Goal: Book appointment/travel/reservation

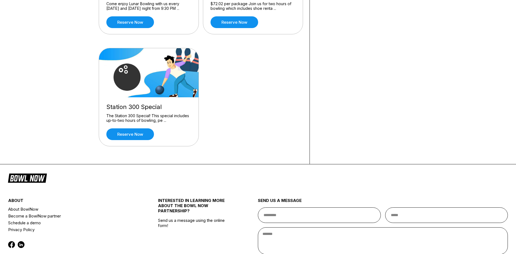
scroll to position [136, 0]
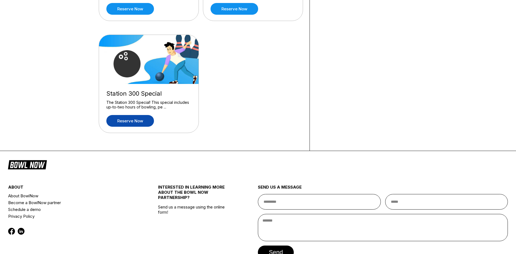
click at [122, 124] on link "Reserve now" at bounding box center [130, 121] width 48 height 12
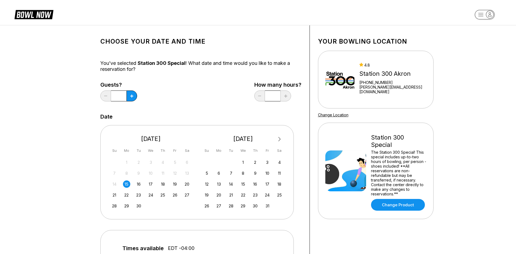
click at [120, 97] on input "*" at bounding box center [119, 95] width 16 height 11
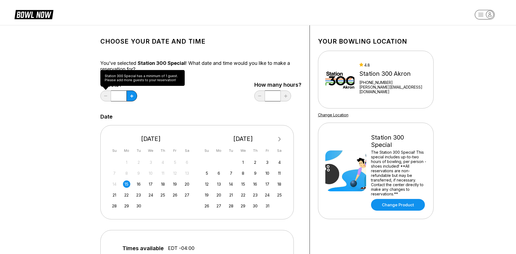
click at [109, 99] on div "*" at bounding box center [118, 95] width 37 height 11
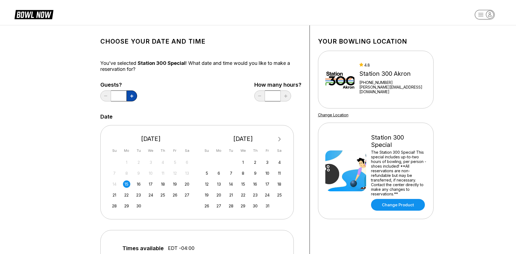
drag, startPoint x: 109, startPoint y: 99, endPoint x: 134, endPoint y: 94, distance: 25.2
click at [134, 94] on button at bounding box center [132, 95] width 11 height 11
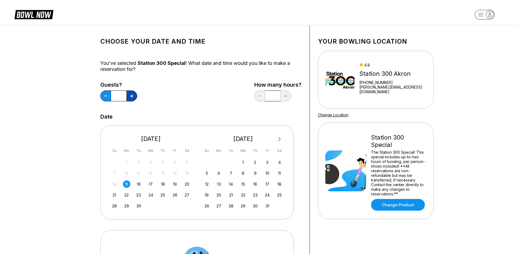
click at [134, 94] on button at bounding box center [132, 95] width 11 height 11
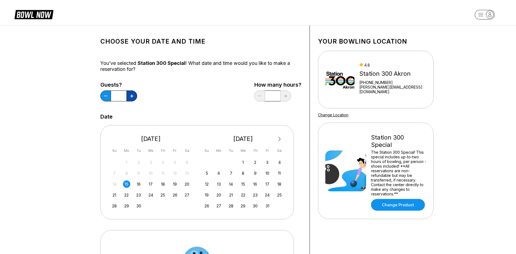
click at [134, 94] on button at bounding box center [132, 95] width 11 height 11
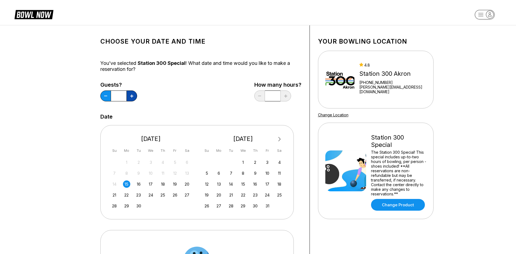
click at [134, 94] on button at bounding box center [132, 95] width 11 height 11
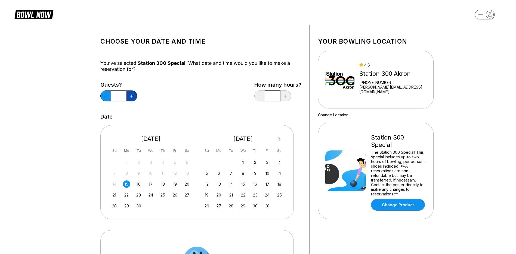
click at [134, 94] on button at bounding box center [132, 95] width 11 height 11
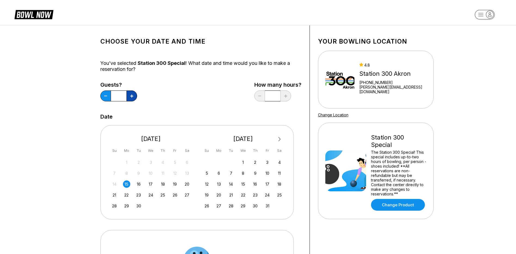
click at [134, 94] on button at bounding box center [132, 95] width 11 height 11
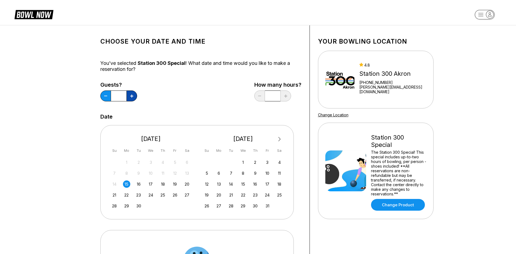
click at [134, 94] on button at bounding box center [132, 95] width 11 height 11
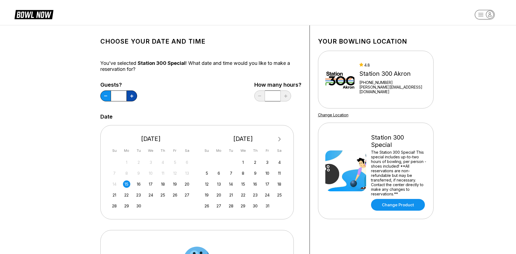
click at [134, 94] on button at bounding box center [132, 95] width 11 height 11
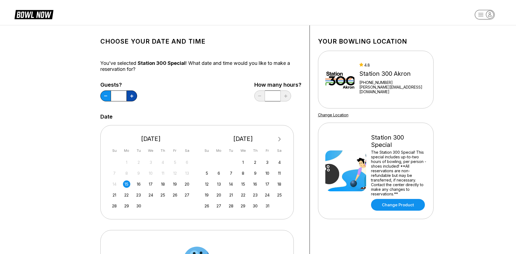
click at [134, 94] on button at bounding box center [132, 95] width 11 height 11
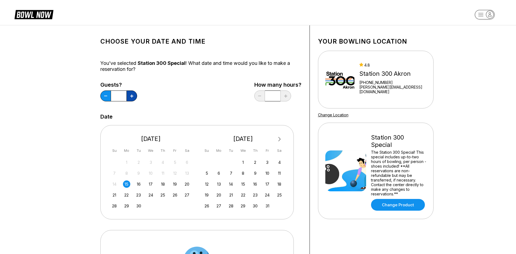
click at [134, 94] on button at bounding box center [132, 95] width 11 height 11
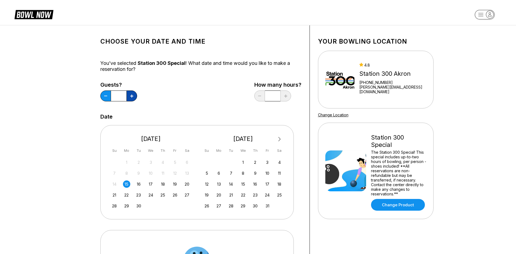
click at [134, 94] on button at bounding box center [132, 95] width 11 height 11
type input "**"
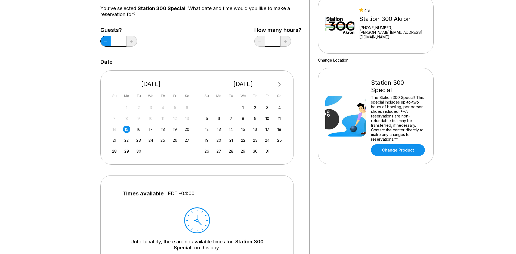
scroll to position [54, 0]
click at [279, 85] on span "Next Month" at bounding box center [279, 84] width 0 height 6
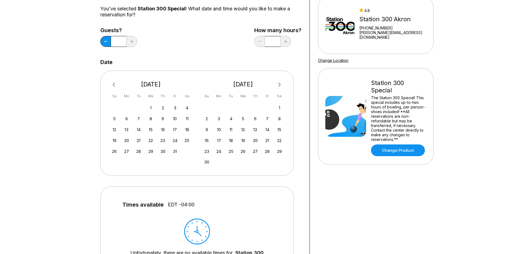
click at [279, 85] on span "Next Month" at bounding box center [279, 84] width 0 height 6
click at [266, 130] on div "19" at bounding box center [267, 129] width 7 height 7
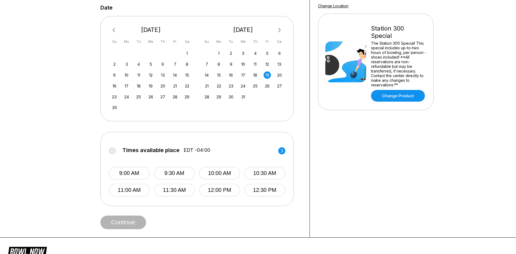
scroll to position [136, 0]
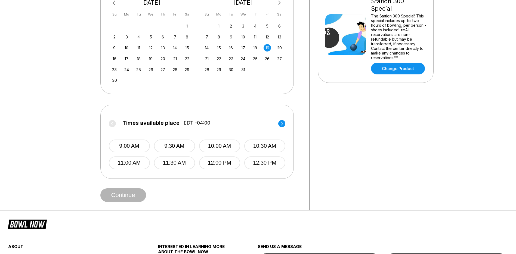
click at [281, 123] on circle at bounding box center [282, 123] width 7 height 7
click at [283, 123] on icon at bounding box center [282, 123] width 2 height 4
click at [139, 144] on button "5:00 PM" at bounding box center [129, 145] width 41 height 13
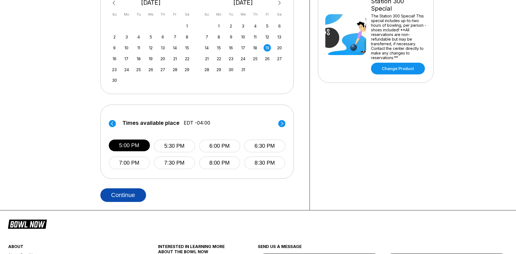
click at [133, 195] on button "Continue" at bounding box center [123, 195] width 46 height 14
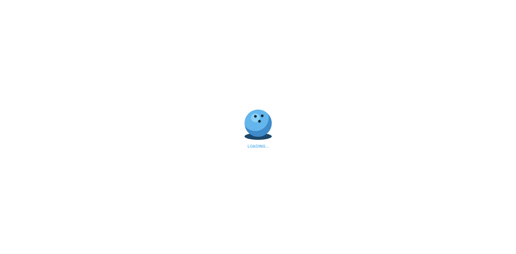
select select "**"
